Goal: Navigation & Orientation: Find specific page/section

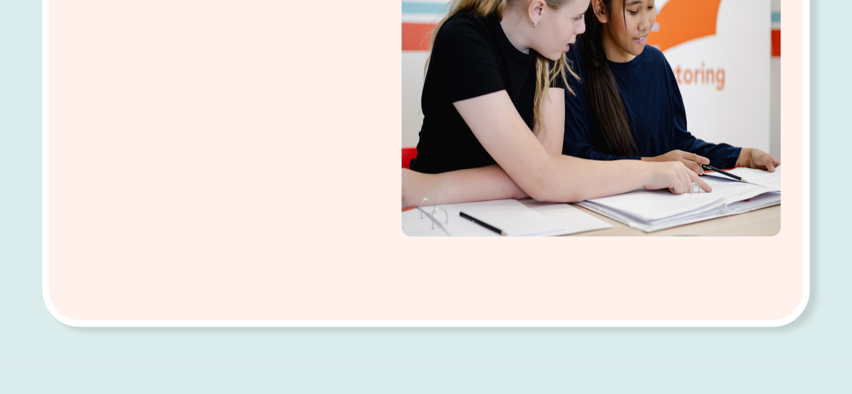
scroll to position [350, 0]
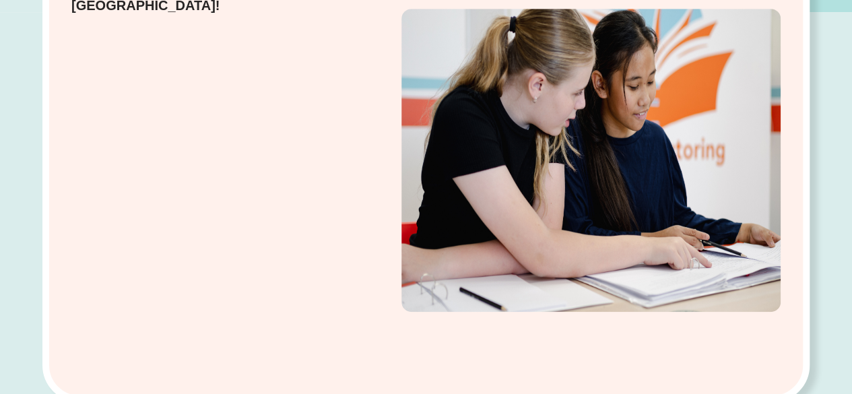
click at [850, 37] on div "Enquire Today Leading Tutoring Network in Australia!" at bounding box center [426, 226] width 852 height 428
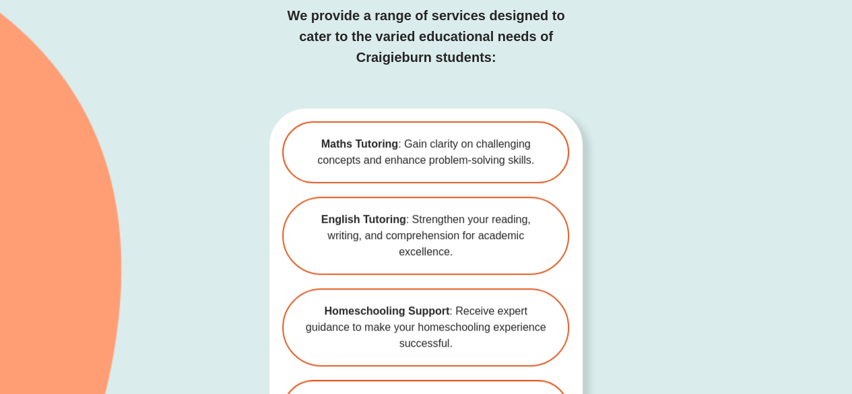
scroll to position [2866, 0]
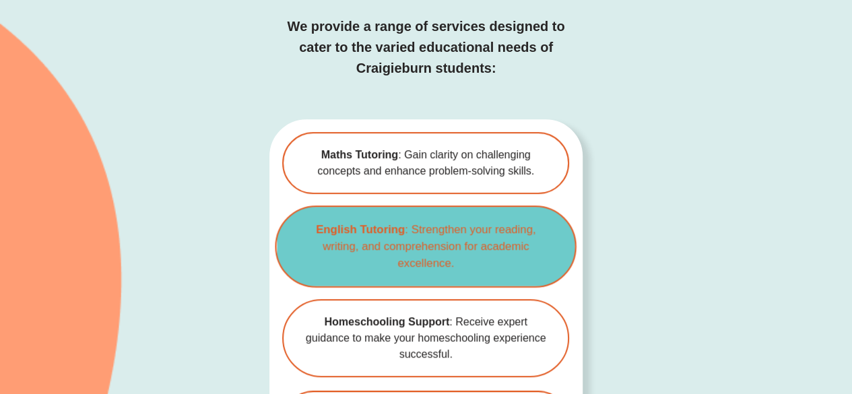
click at [442, 222] on span "English Tutoring : Strengthen your reading, writing, and comprehension for acad…" at bounding box center [426, 247] width 257 height 51
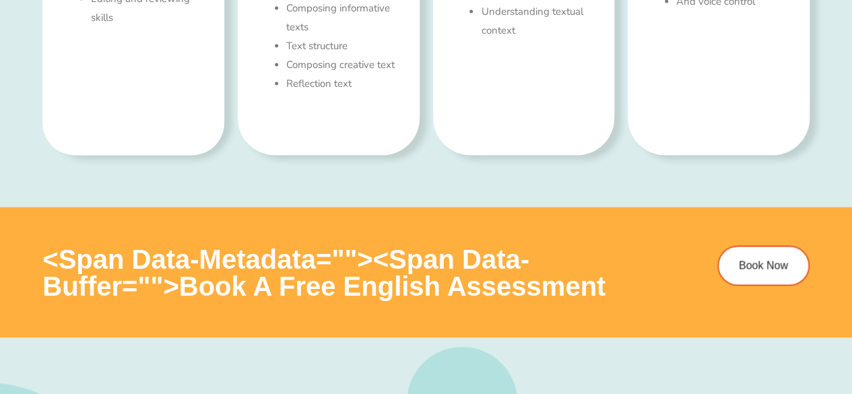
type input "*"
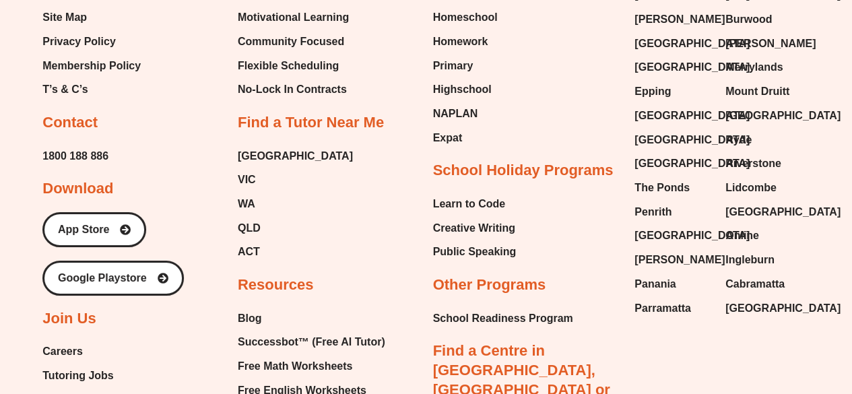
scroll to position [5037, 0]
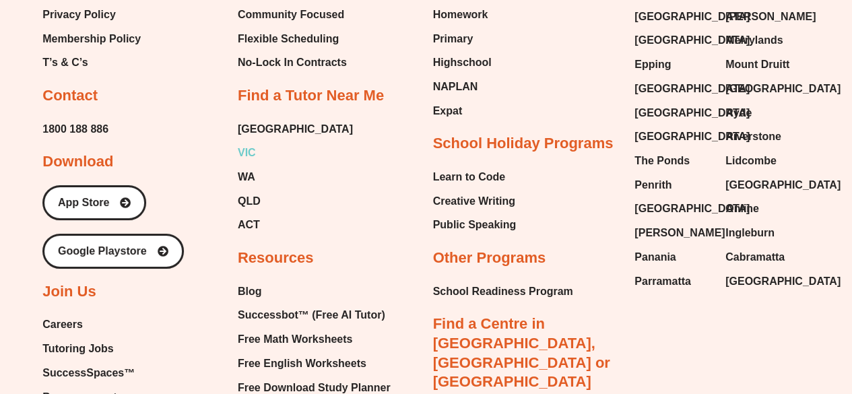
click at [247, 152] on span "VIC" at bounding box center [247, 153] width 18 height 20
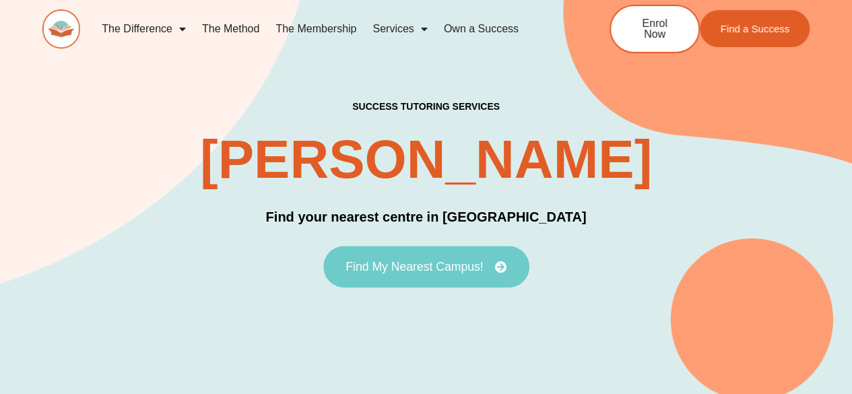
click at [469, 274] on link "Find My Nearest Campus!" at bounding box center [426, 268] width 206 height 42
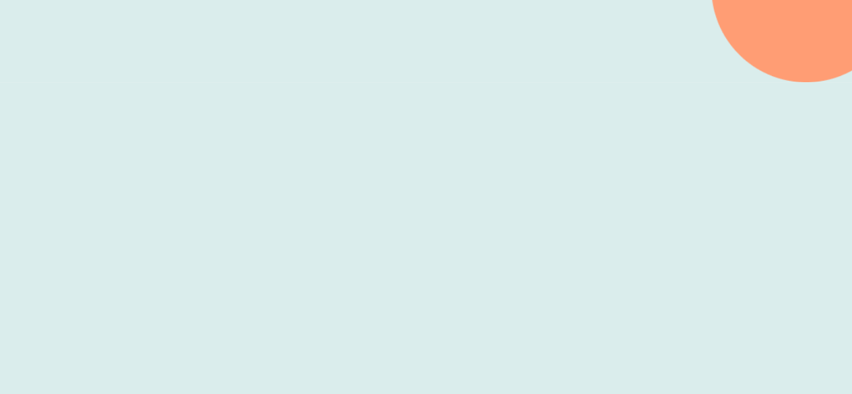
scroll to position [447, 0]
